Goal: Ask a question

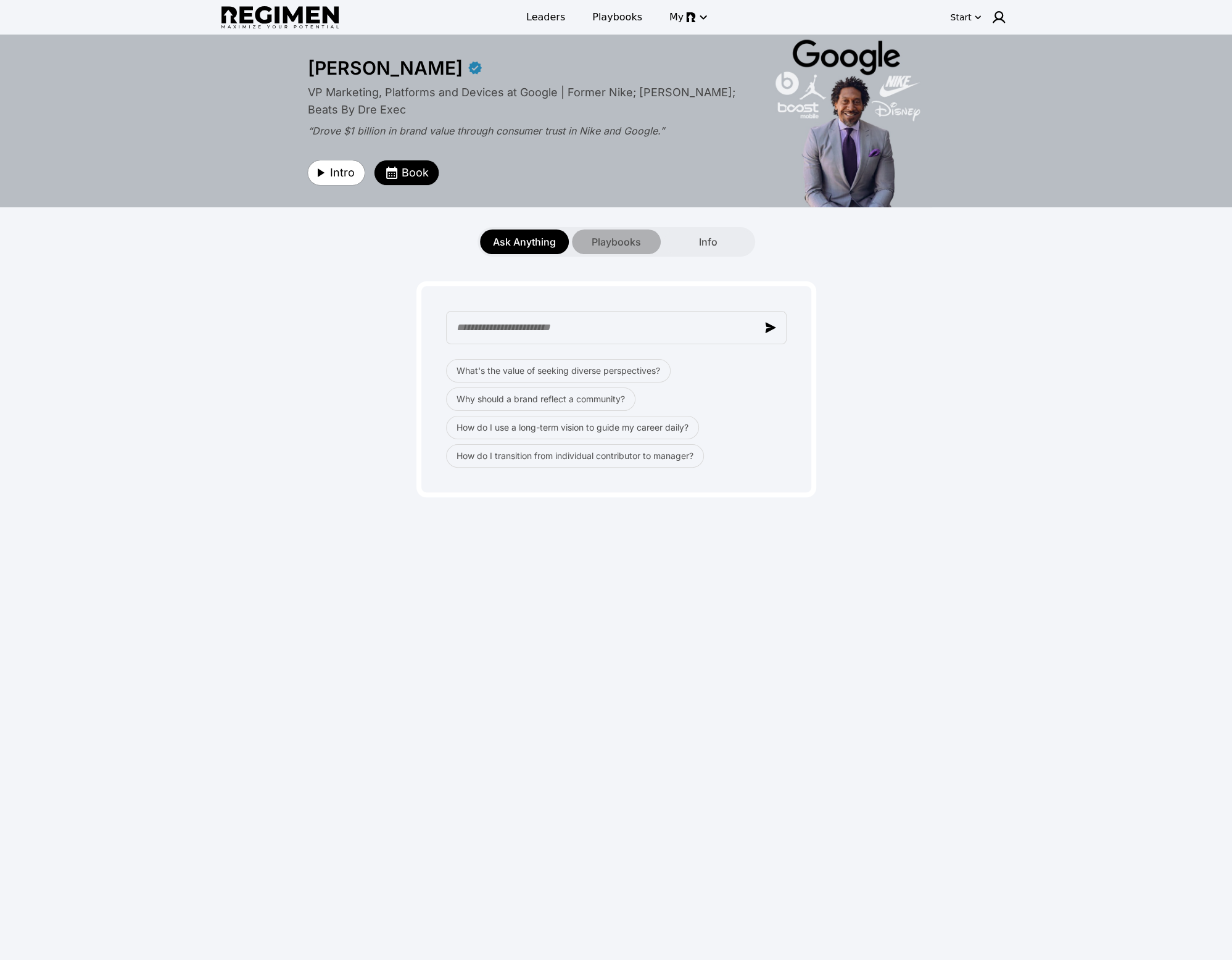
click at [607, 249] on span "Playbooks" at bounding box center [616, 242] width 49 height 15
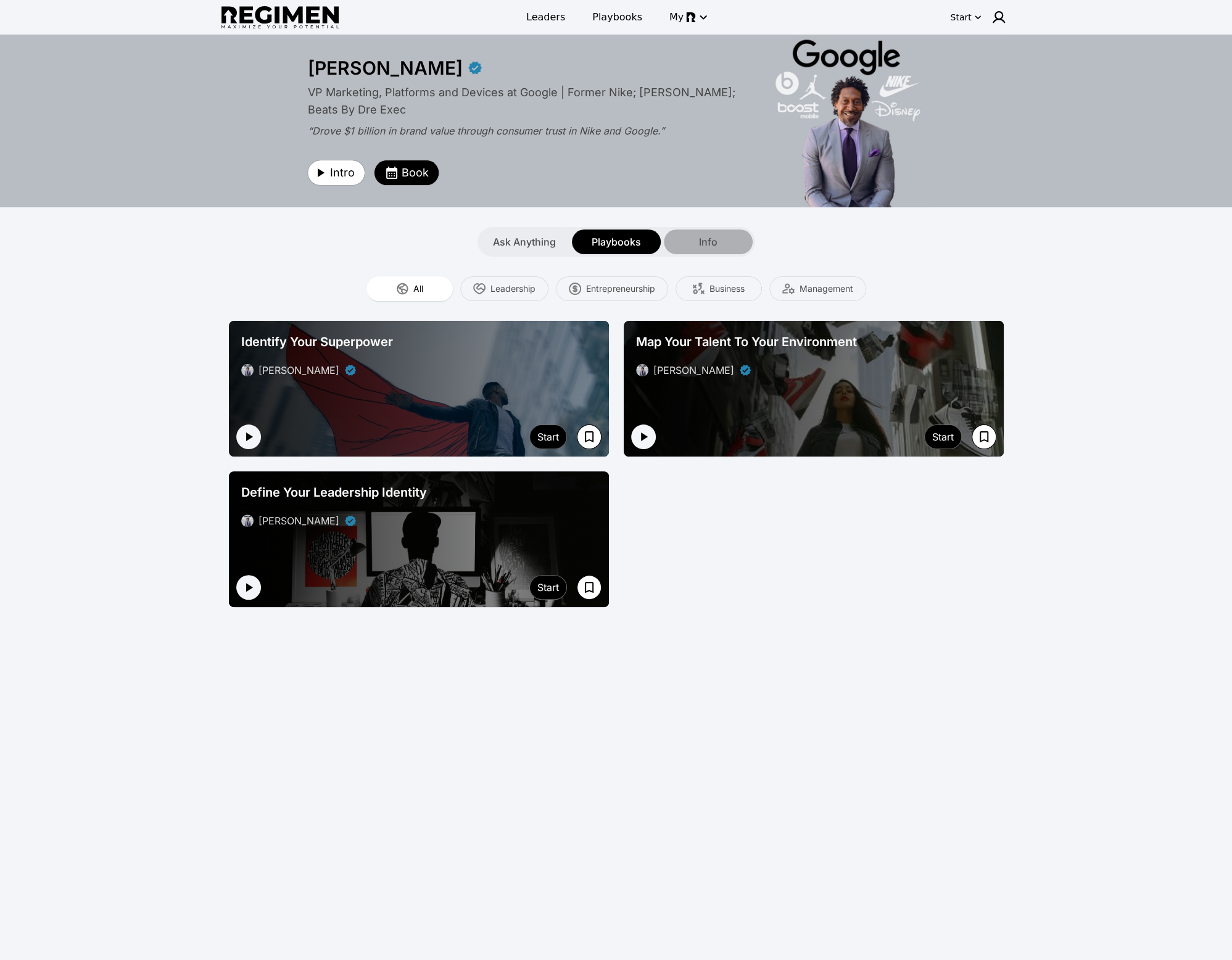
click at [739, 249] on div "Info" at bounding box center [708, 242] width 89 height 25
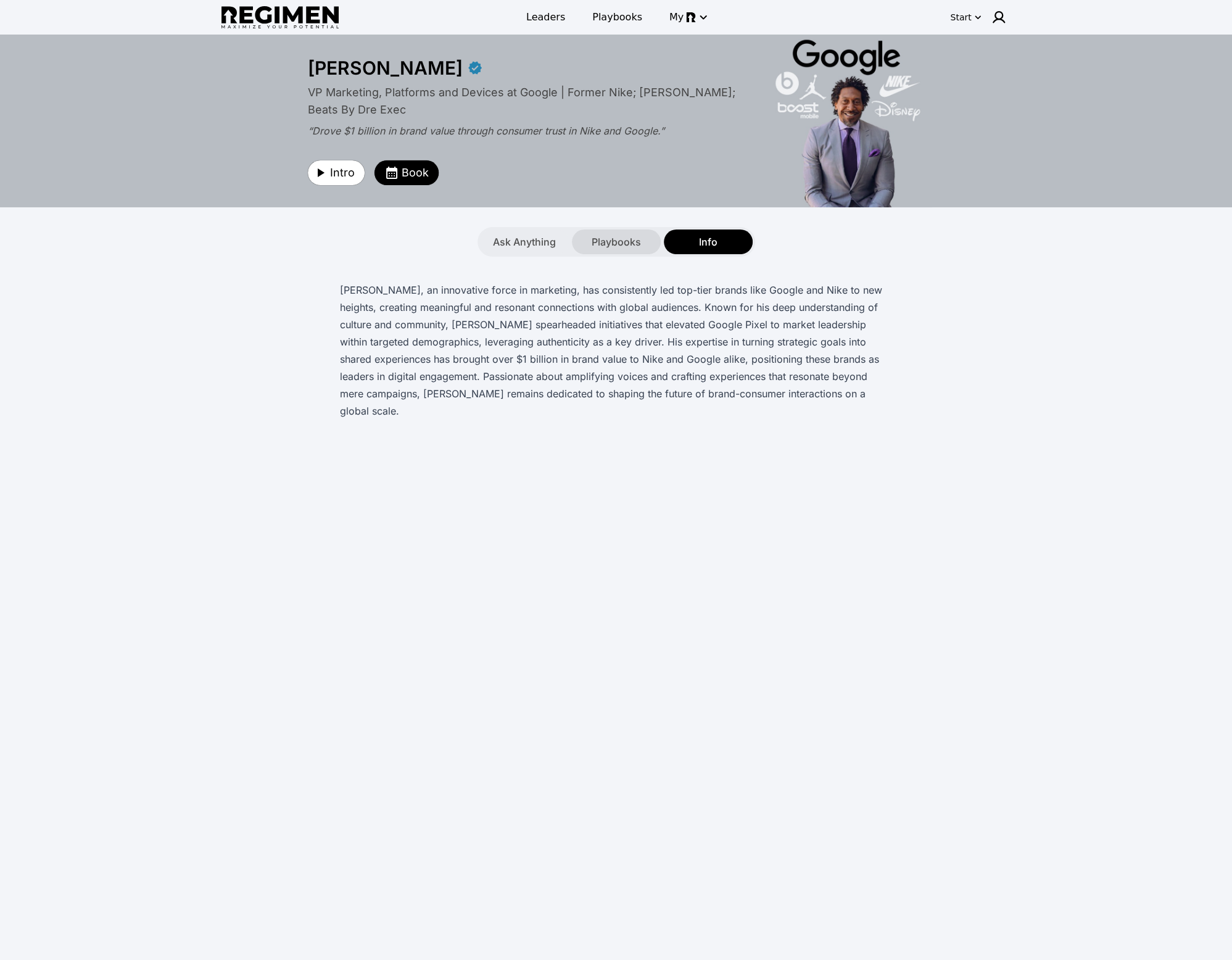
click at [599, 246] on span "Playbooks" at bounding box center [616, 242] width 49 height 15
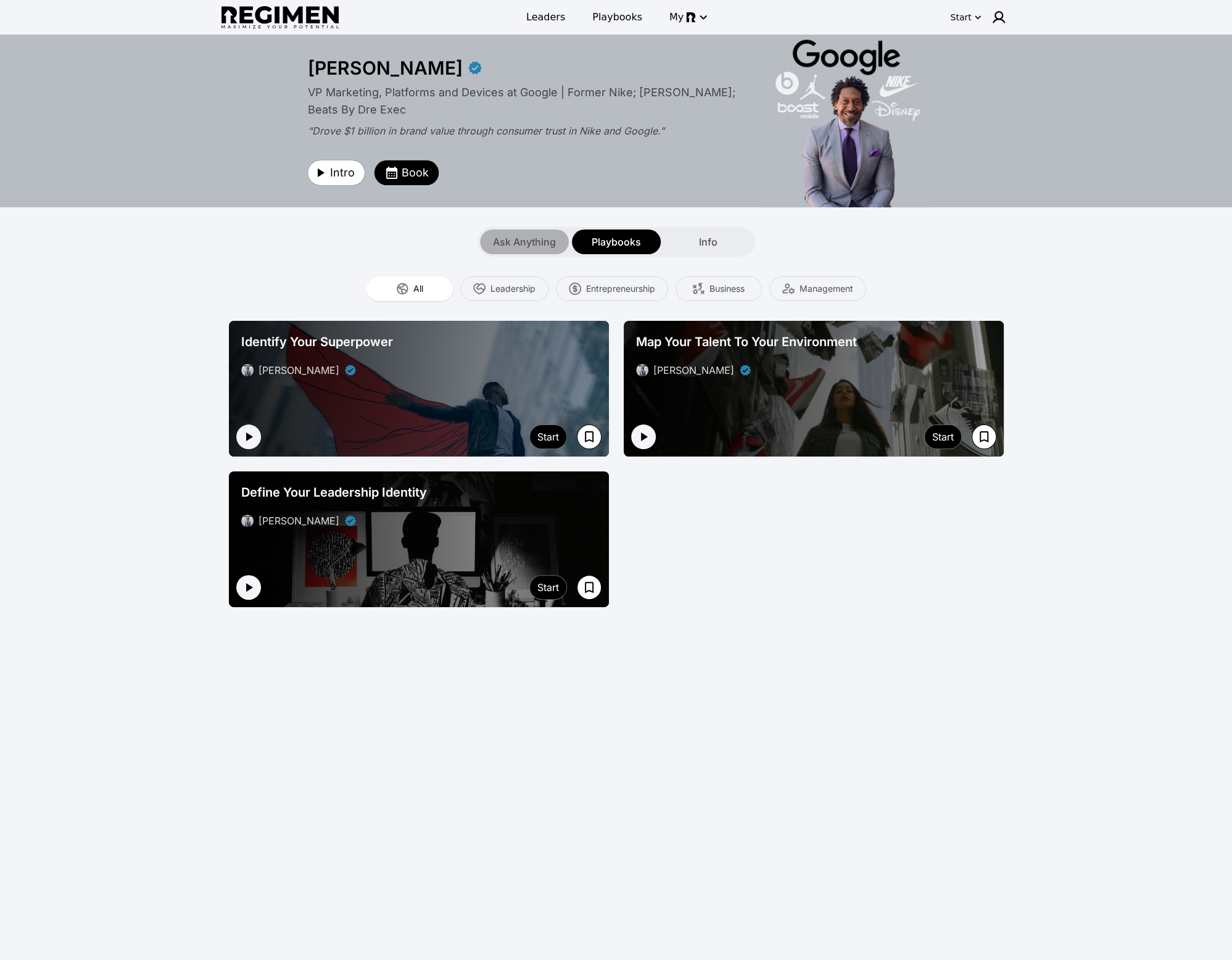
click at [521, 248] on span "Ask Anything" at bounding box center [524, 242] width 63 height 15
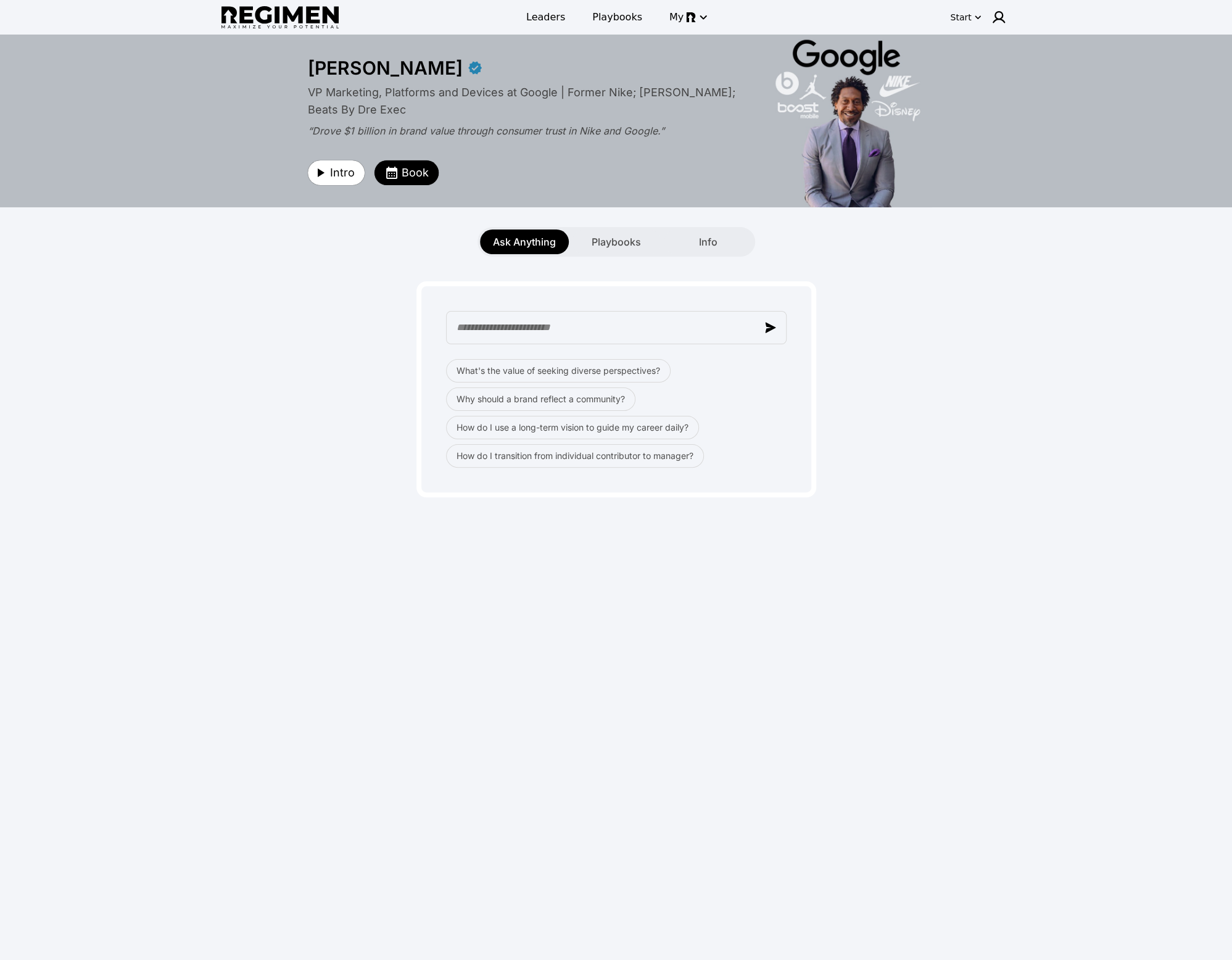
click at [521, 248] on span "Ask Anything" at bounding box center [524, 242] width 63 height 15
click at [272, 309] on div "What's the value of seeking diverse perspectives? Why should a brand reflect a …" at bounding box center [616, 377] width 775 height 241
click at [996, 20] on img at bounding box center [999, 16] width 15 height 15
click at [1066, 329] on div at bounding box center [616, 480] width 1232 height 960
click at [631, 456] on button "How do I transition from individual contributor to manager?" at bounding box center [576, 455] width 258 height 23
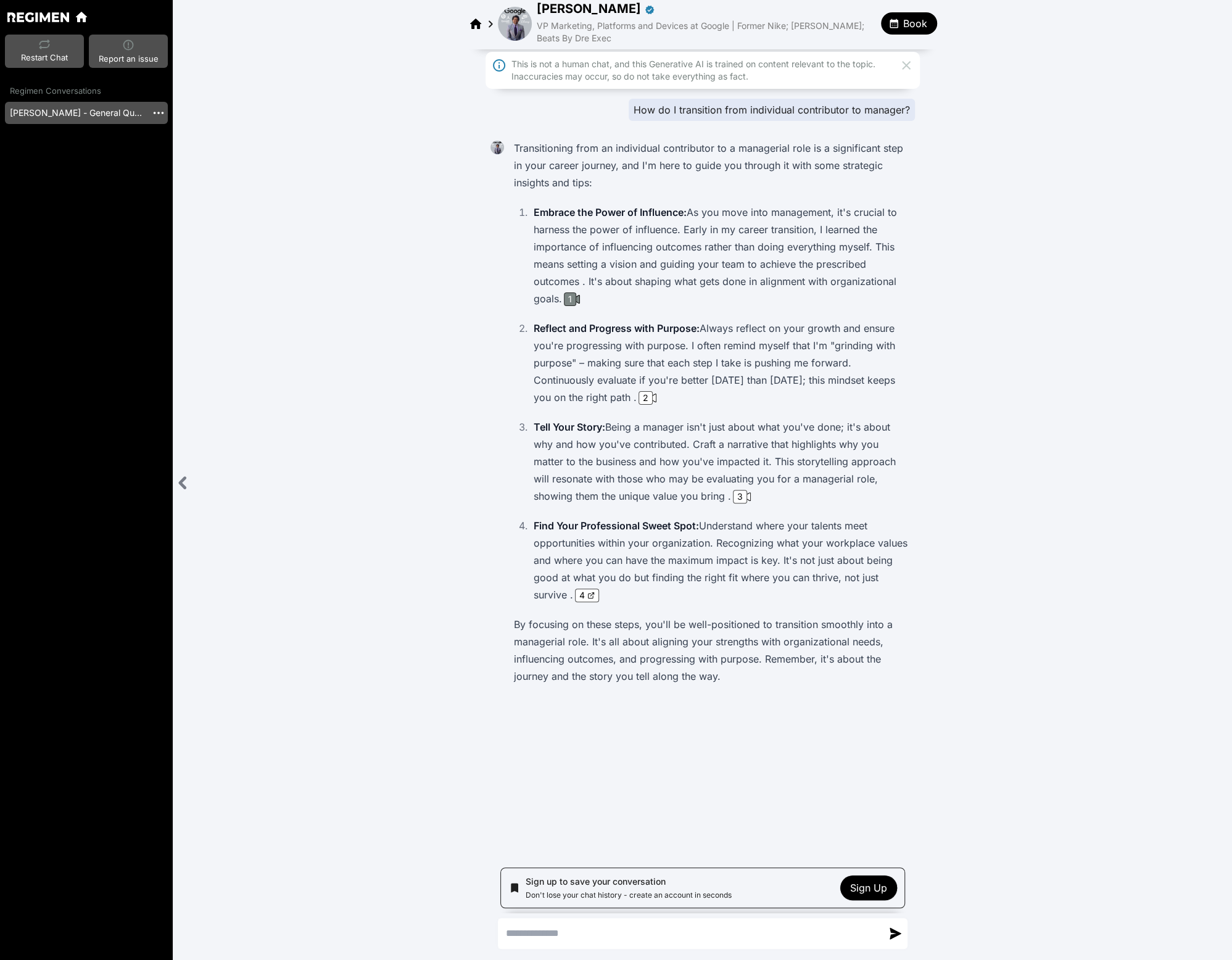
click at [576, 304] on div "1" at bounding box center [570, 299] width 12 height 14
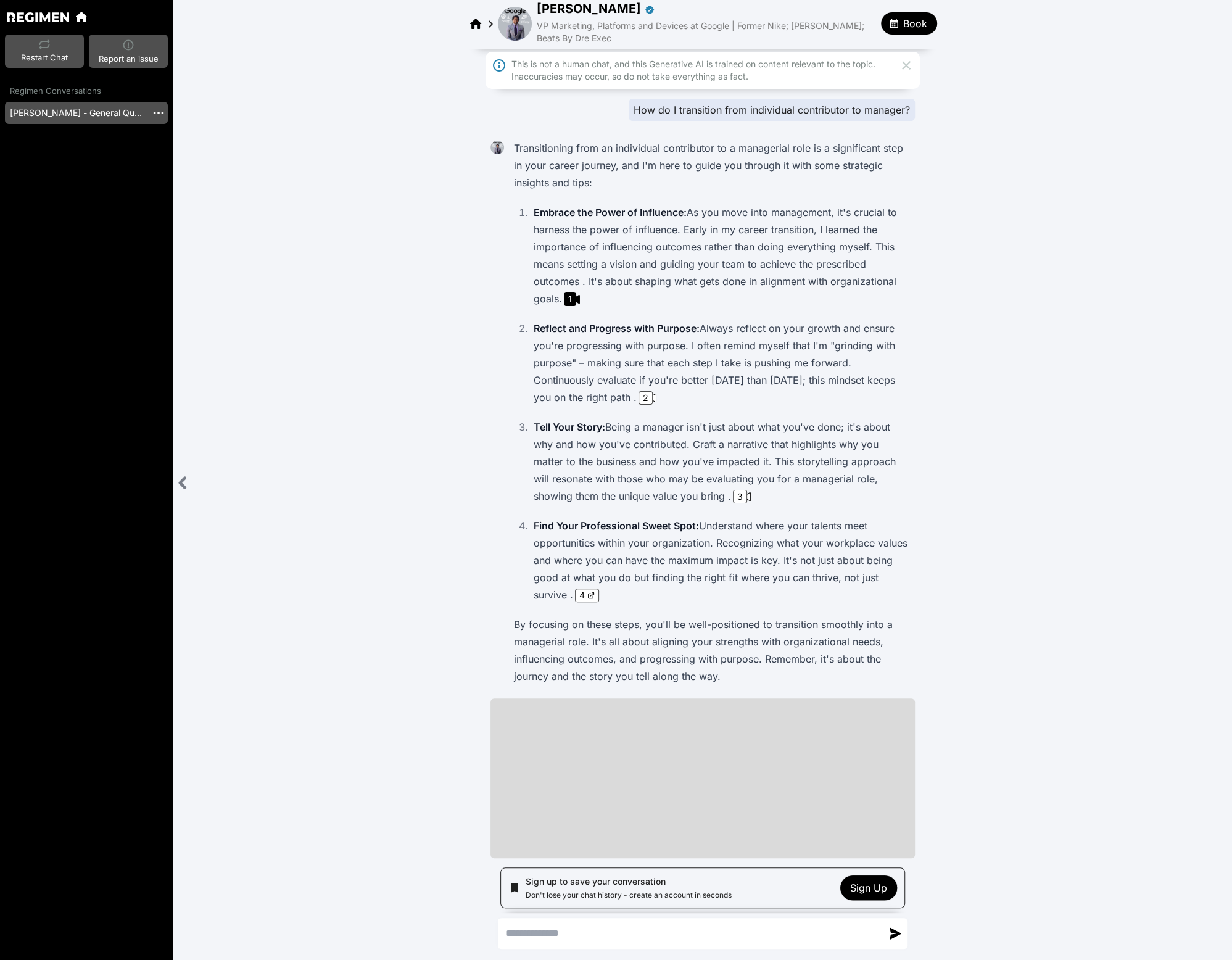
scroll to position [18, 0]
